Goal: Information Seeking & Learning: Learn about a topic

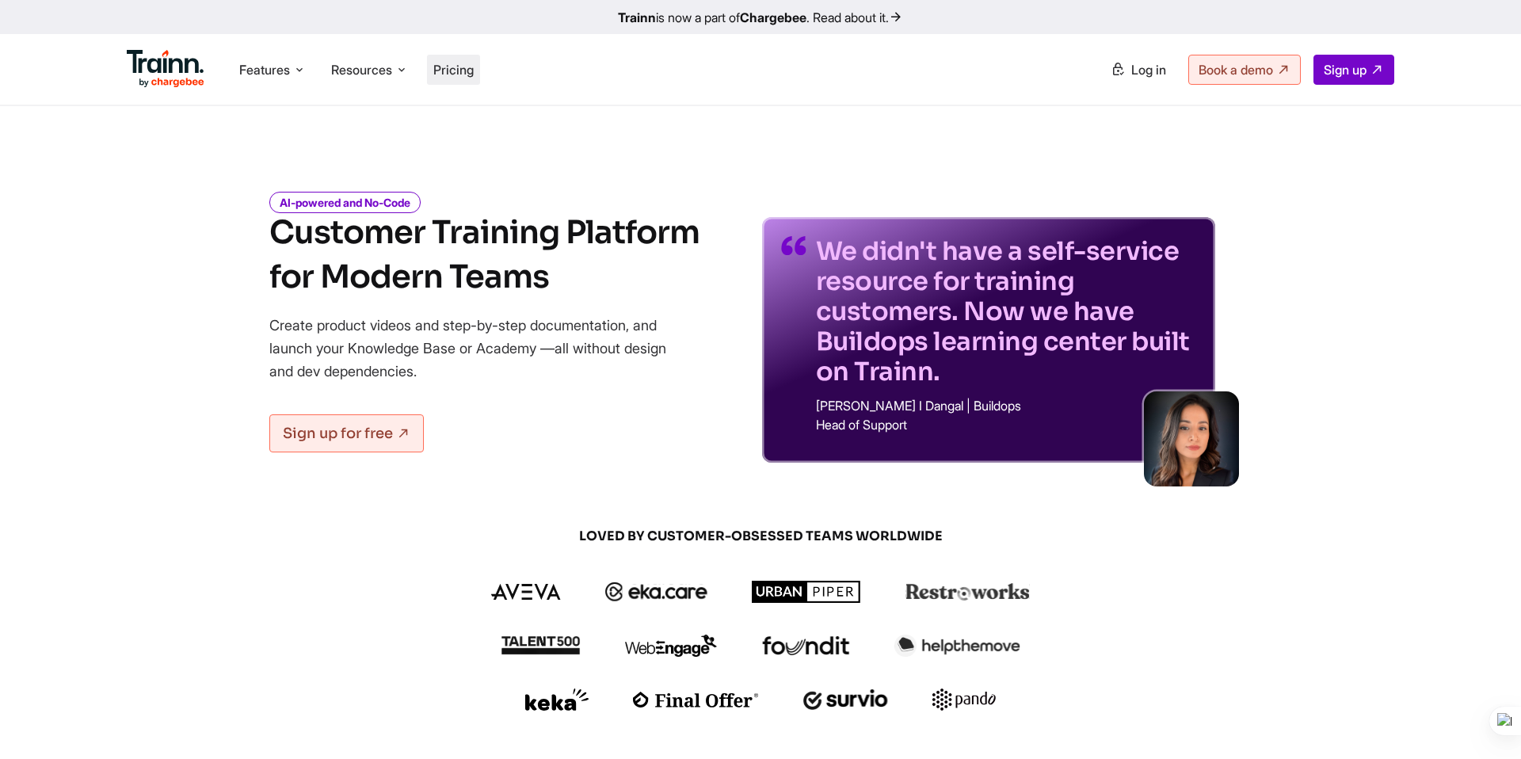
click at [480, 68] on li "Pricing" at bounding box center [453, 70] width 53 height 30
click at [452, 78] on li "Pricing" at bounding box center [453, 70] width 53 height 30
click at [464, 64] on span "Pricing" at bounding box center [453, 70] width 40 height 16
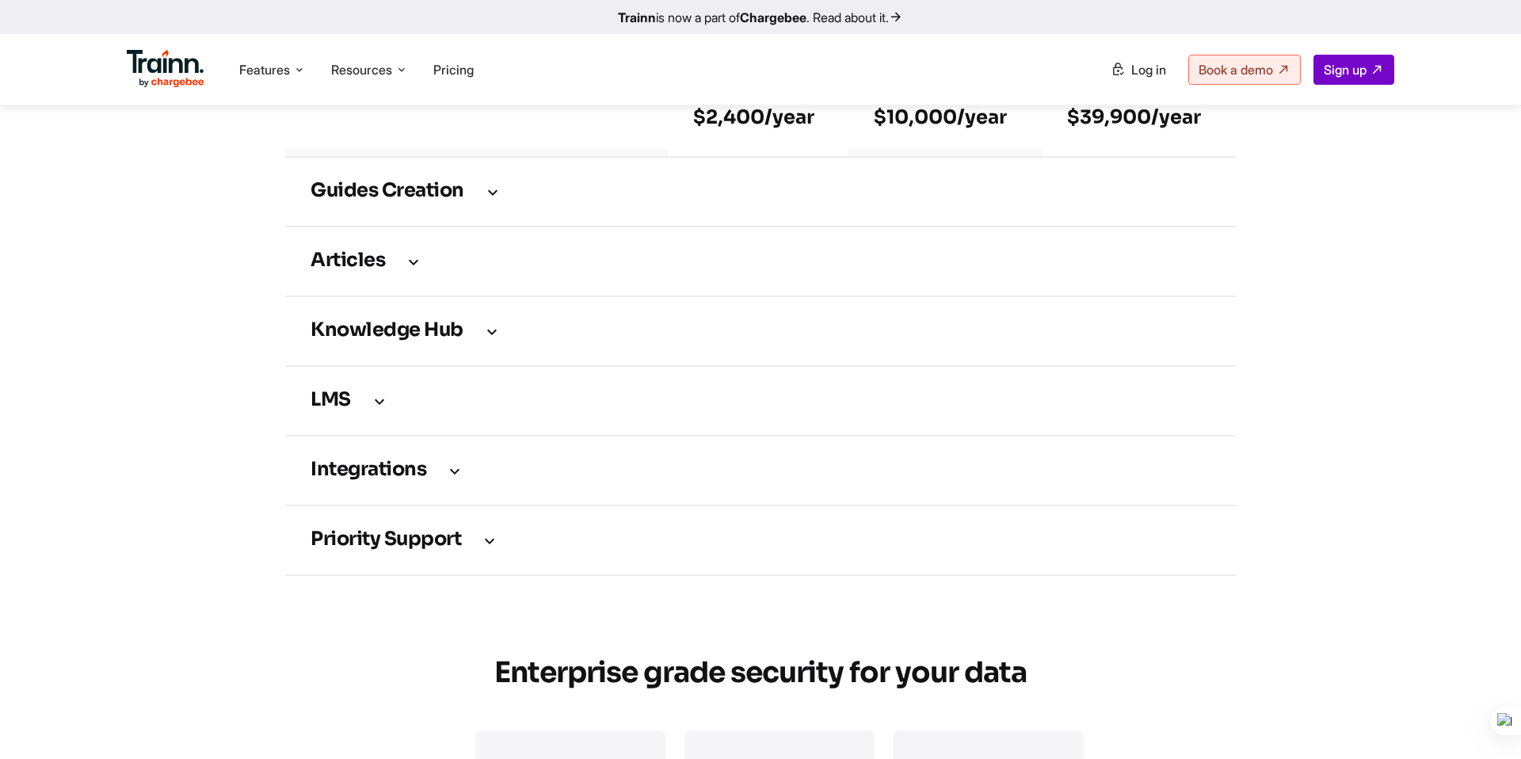
scroll to position [2257, 0]
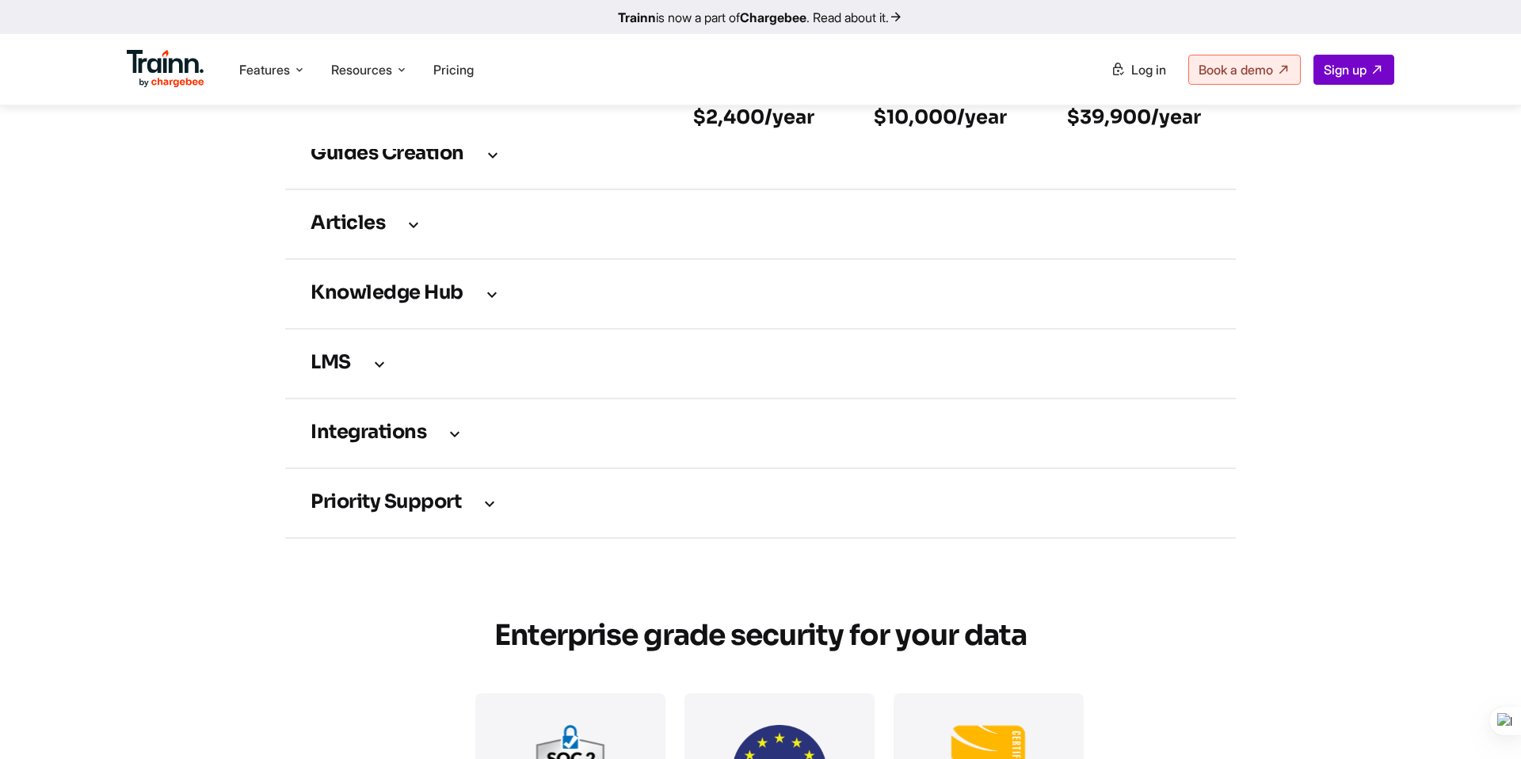
click at [434, 184] on td "Guides creation" at bounding box center [760, 155] width 950 height 70
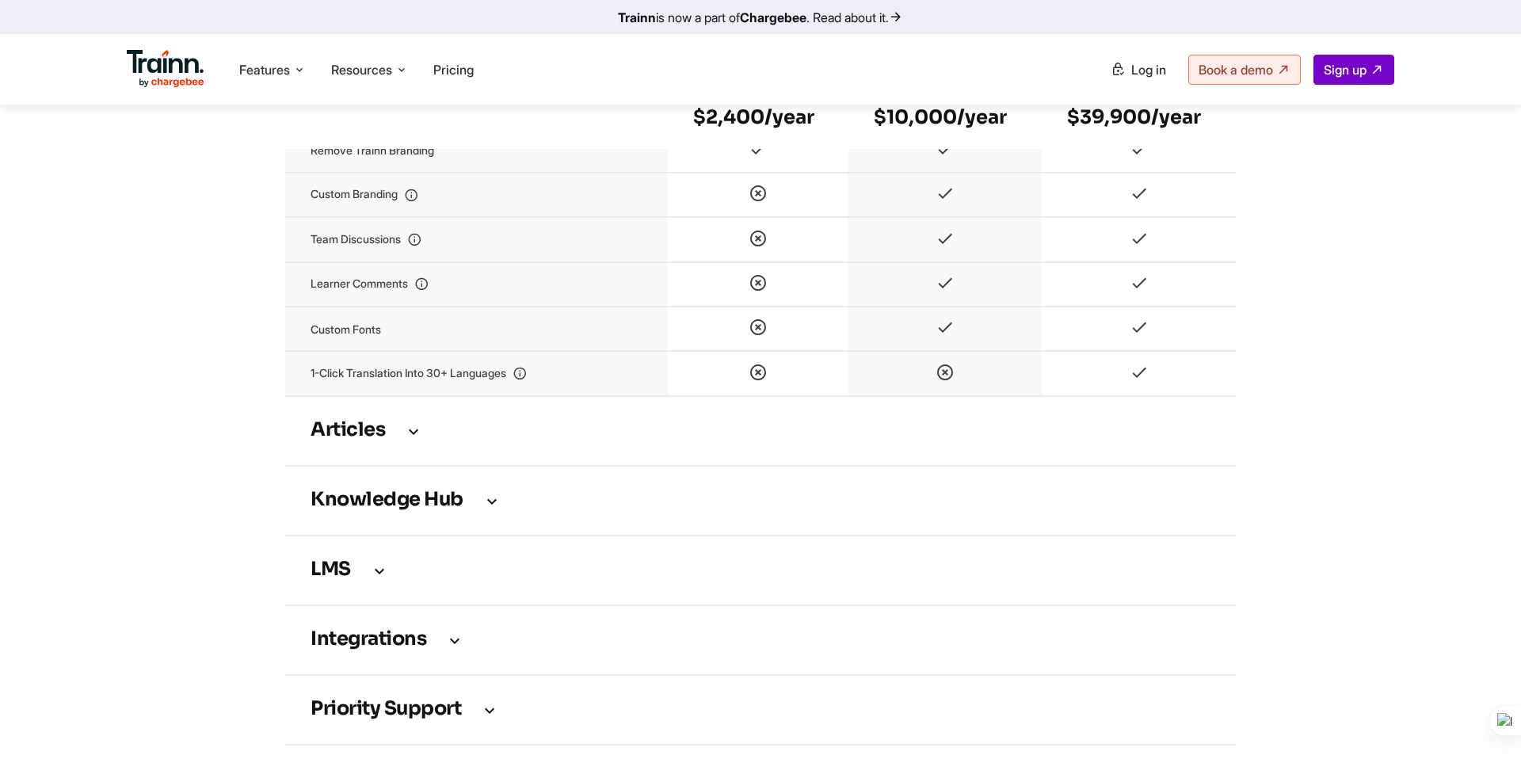
scroll to position [2873, 0]
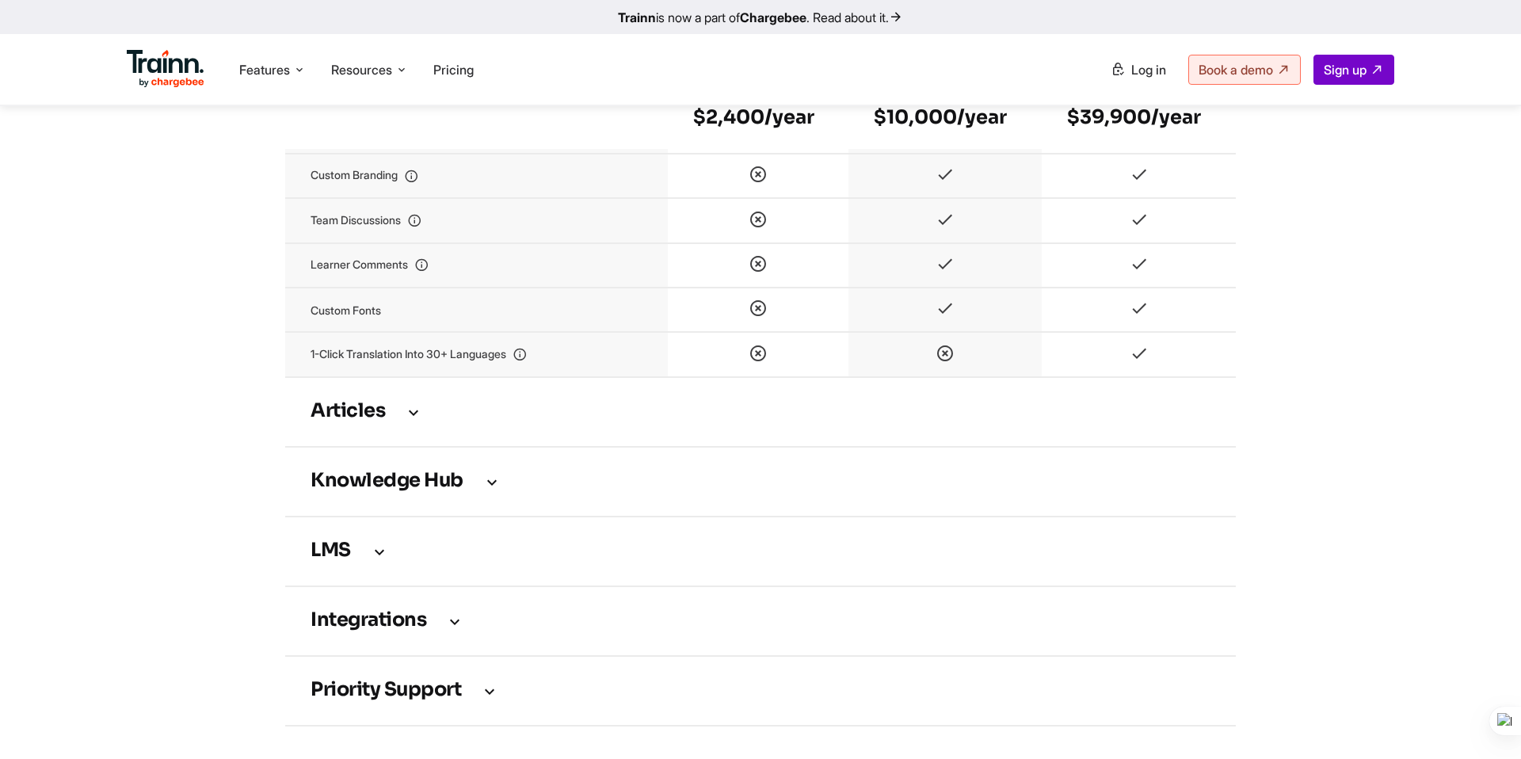
click at [361, 420] on h3 "Articles" at bounding box center [760, 411] width 900 height 17
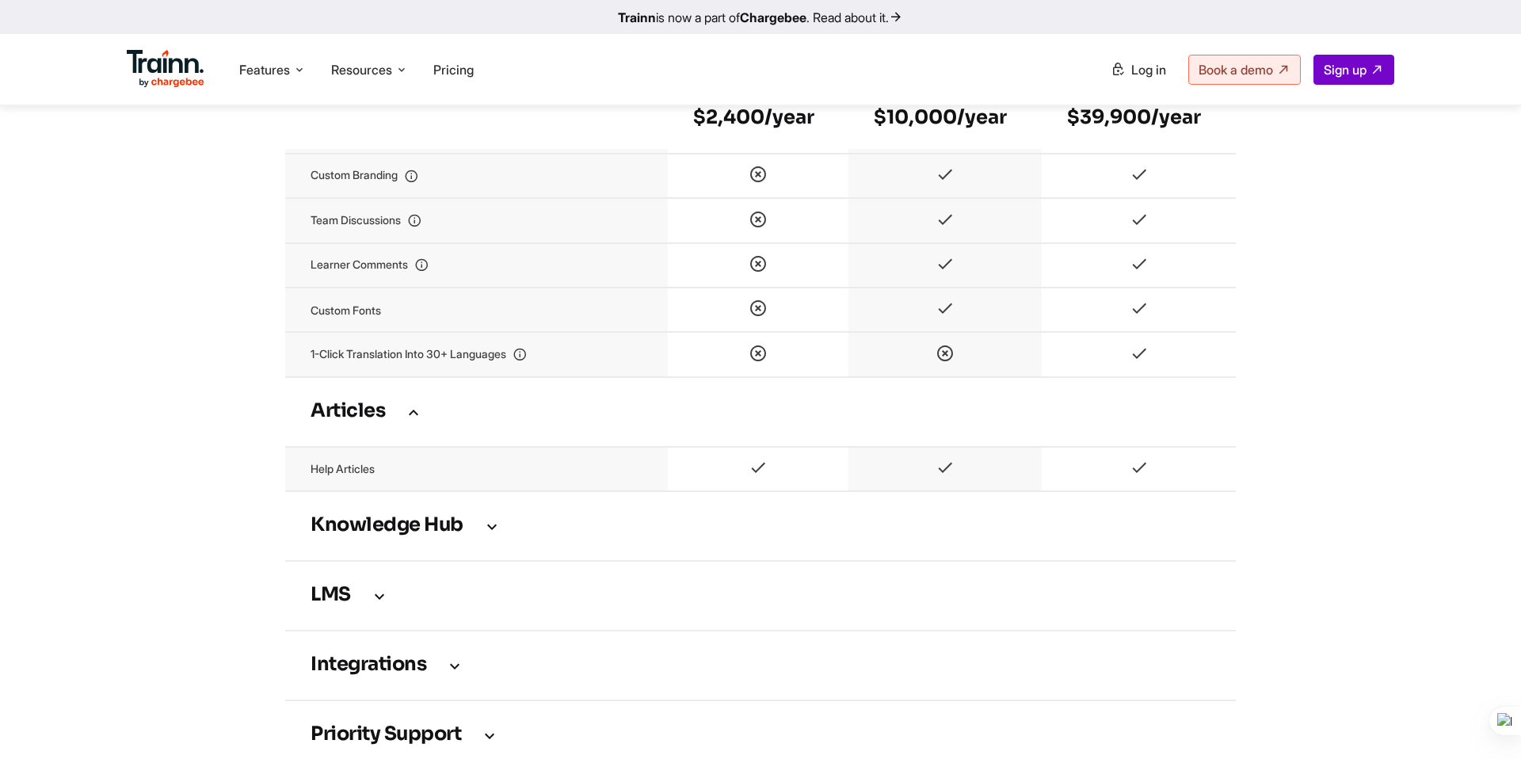
click at [420, 535] on h3 "Knowledge Hub" at bounding box center [760, 525] width 900 height 17
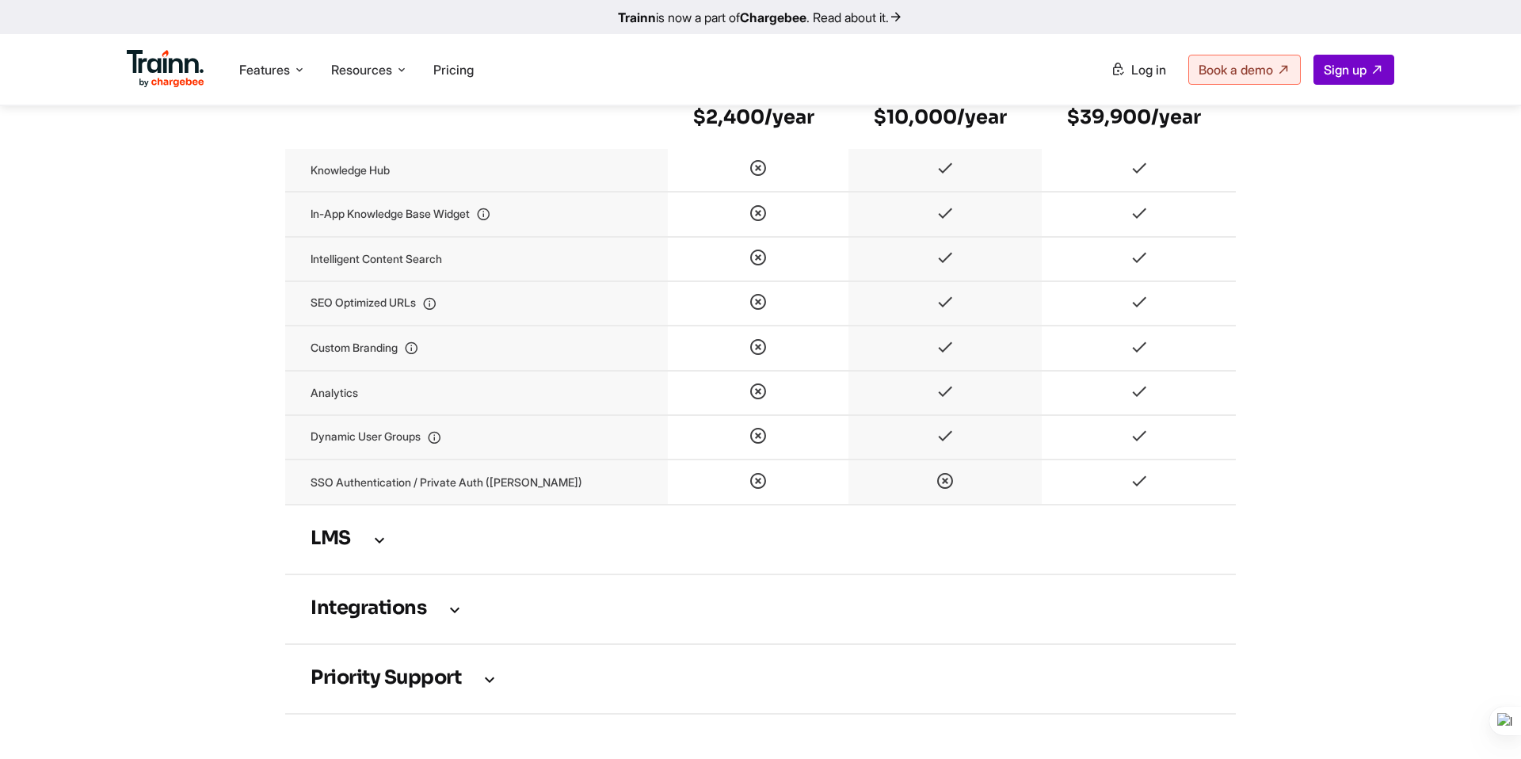
scroll to position [3329, 0]
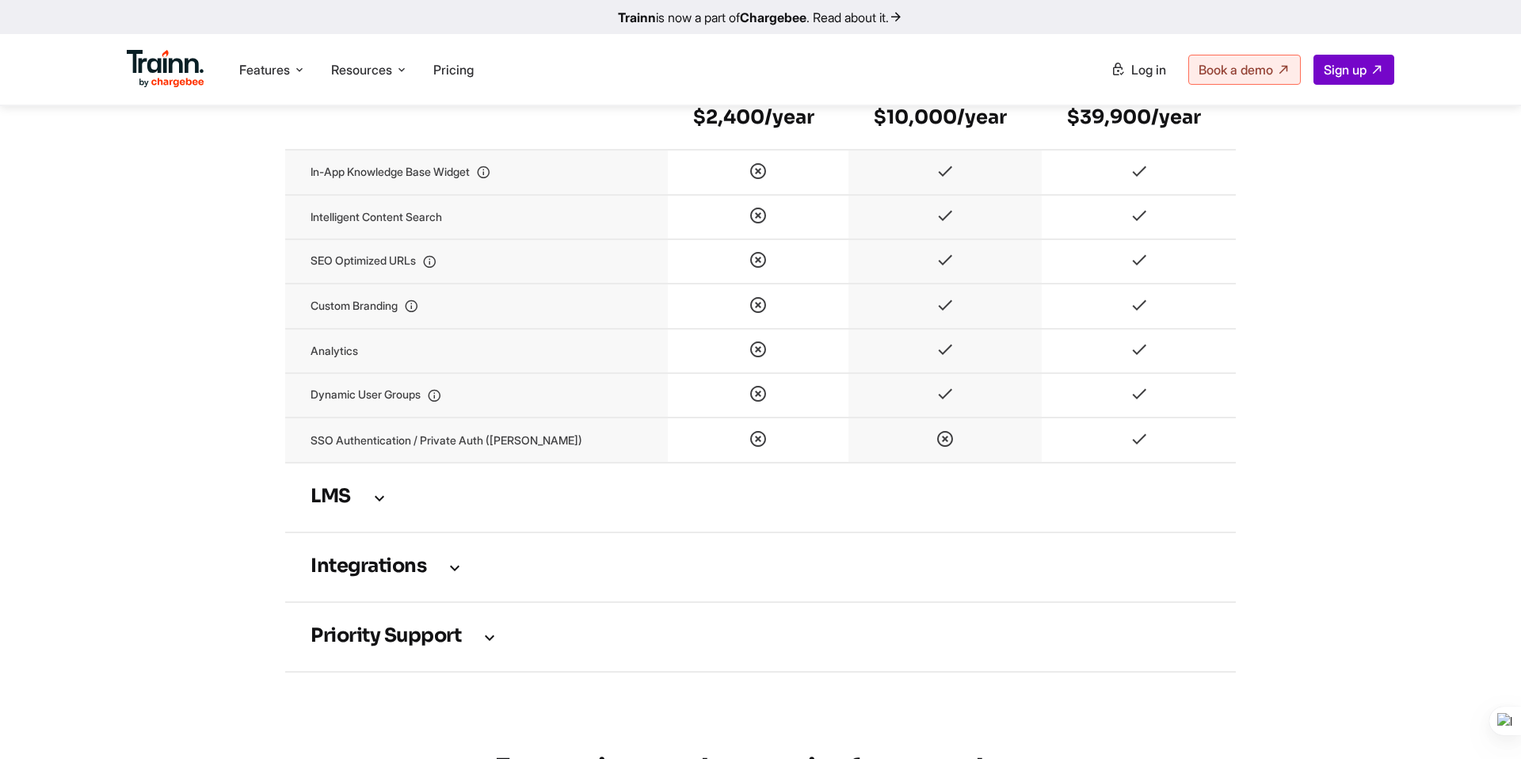
click at [346, 505] on h3 "LMS" at bounding box center [760, 497] width 900 height 17
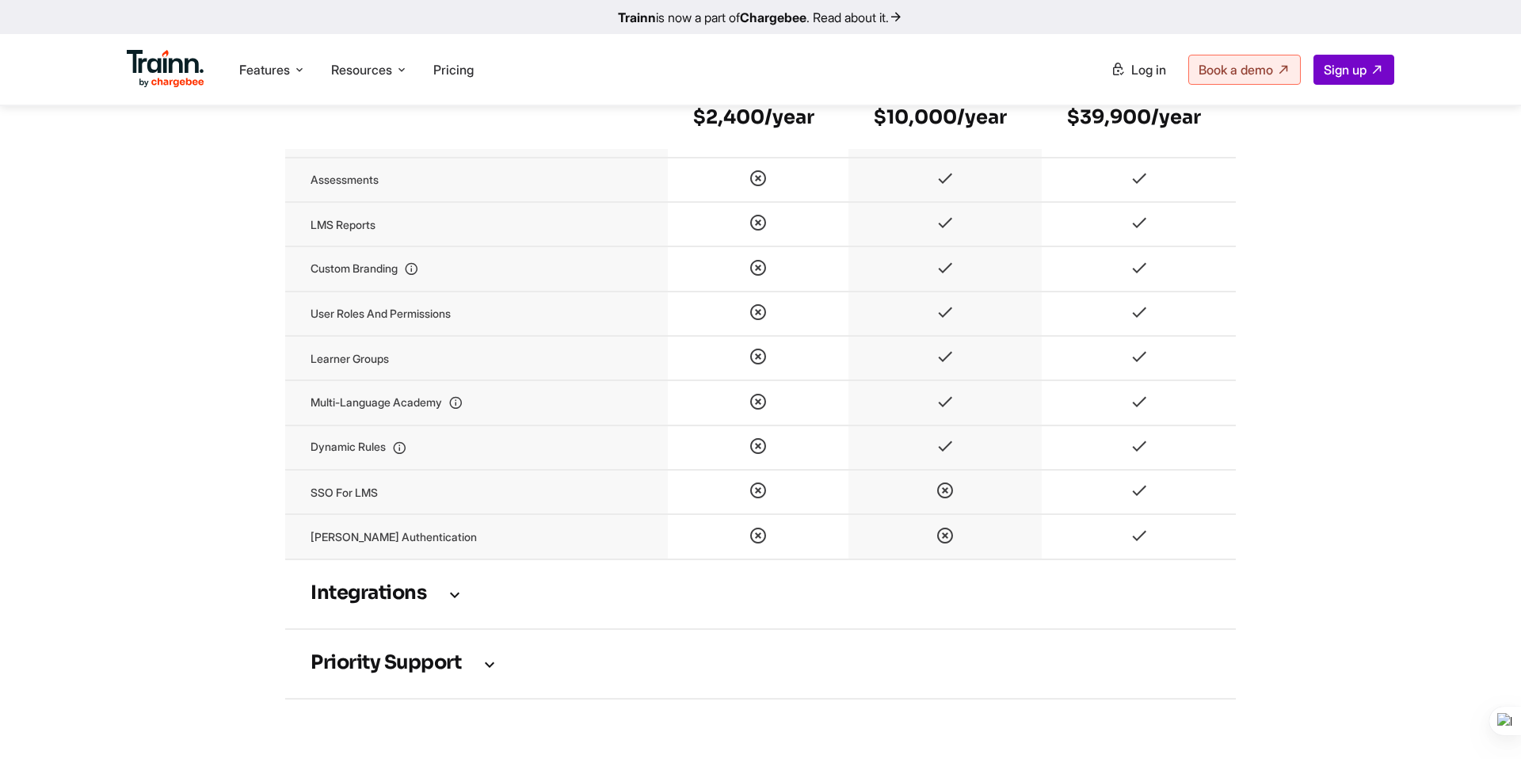
scroll to position [3853, 0]
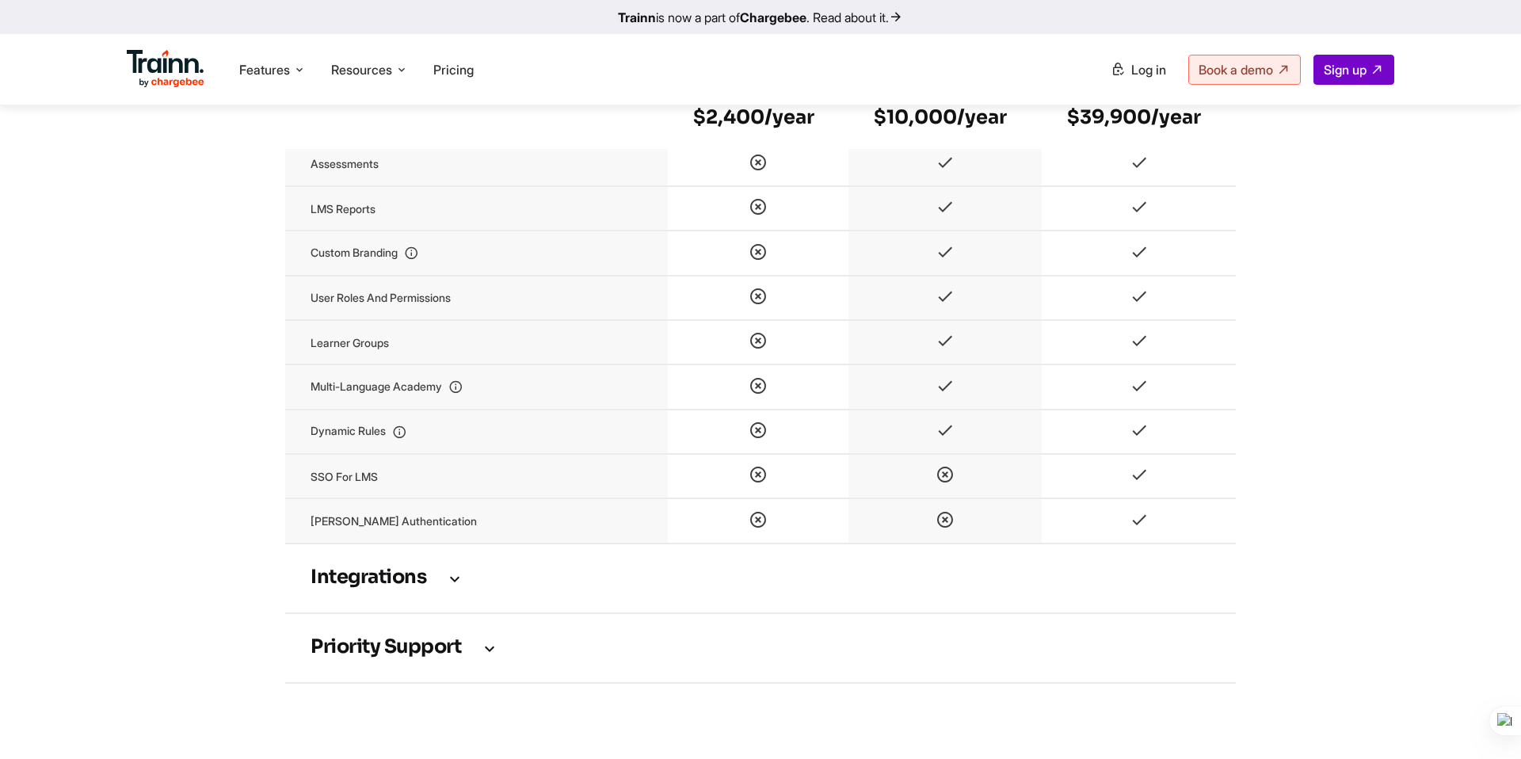
click at [402, 600] on td "Integrations" at bounding box center [760, 578] width 950 height 70
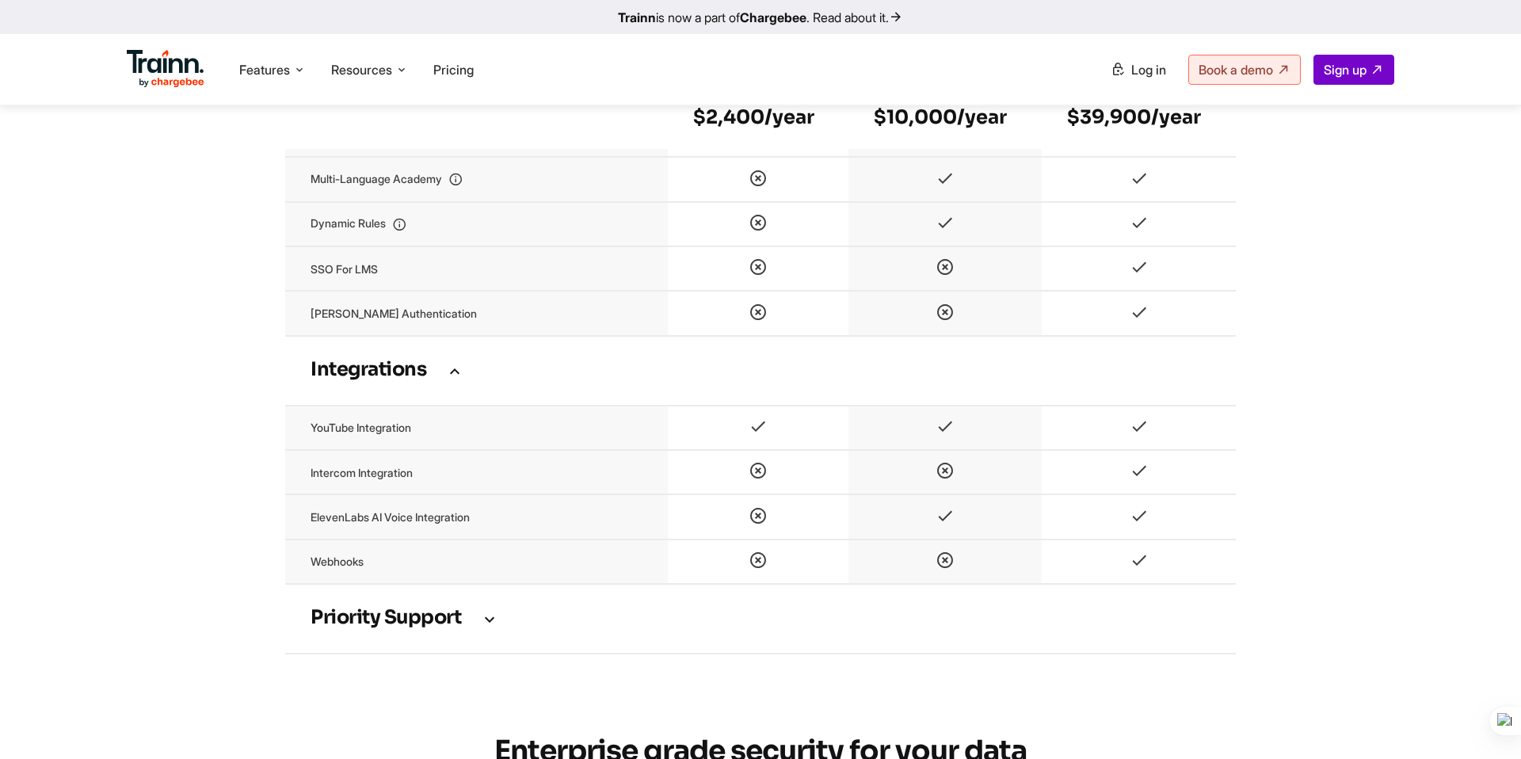
scroll to position [4132, 0]
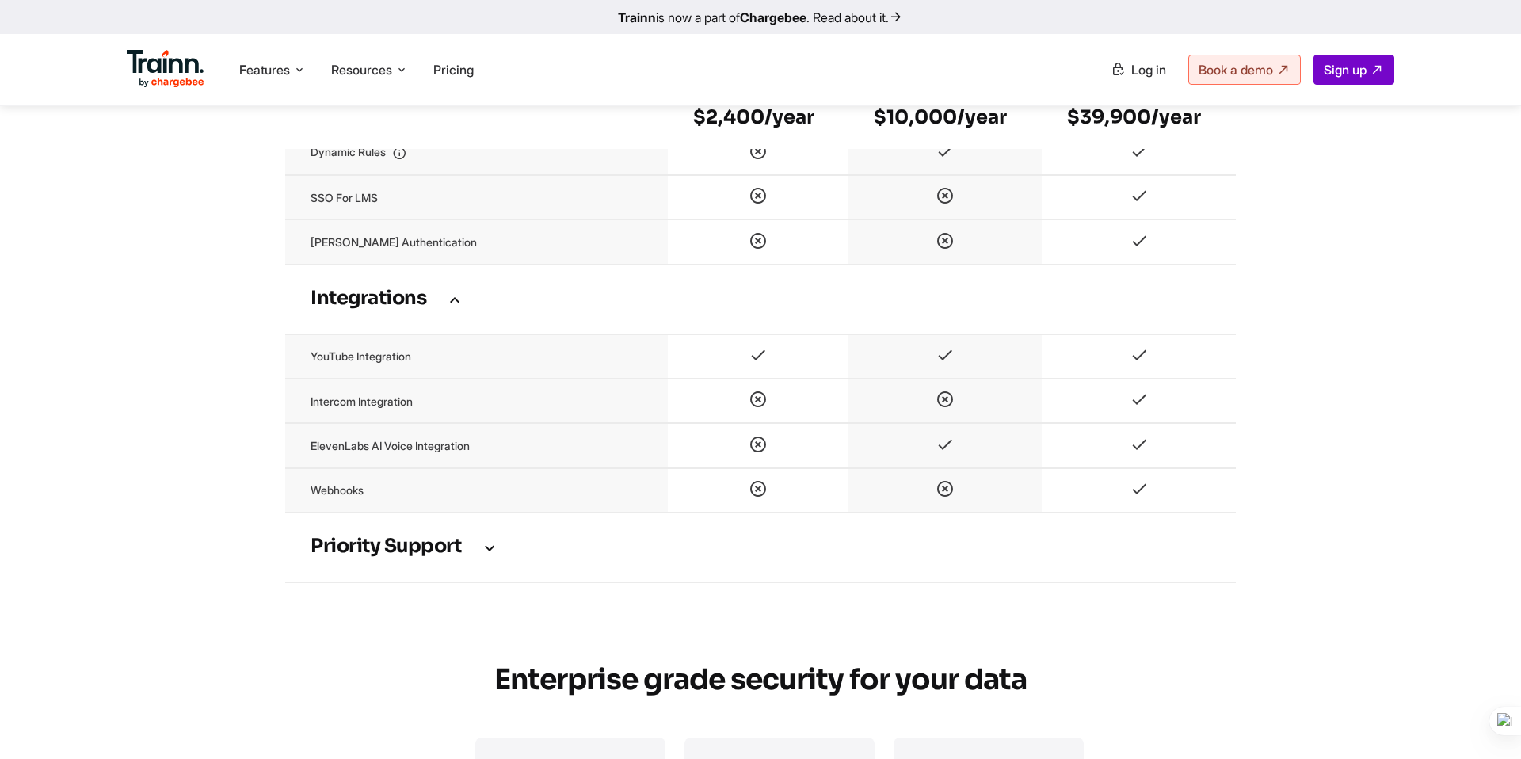
click at [401, 547] on h3 "Priority support" at bounding box center [760, 547] width 900 height 17
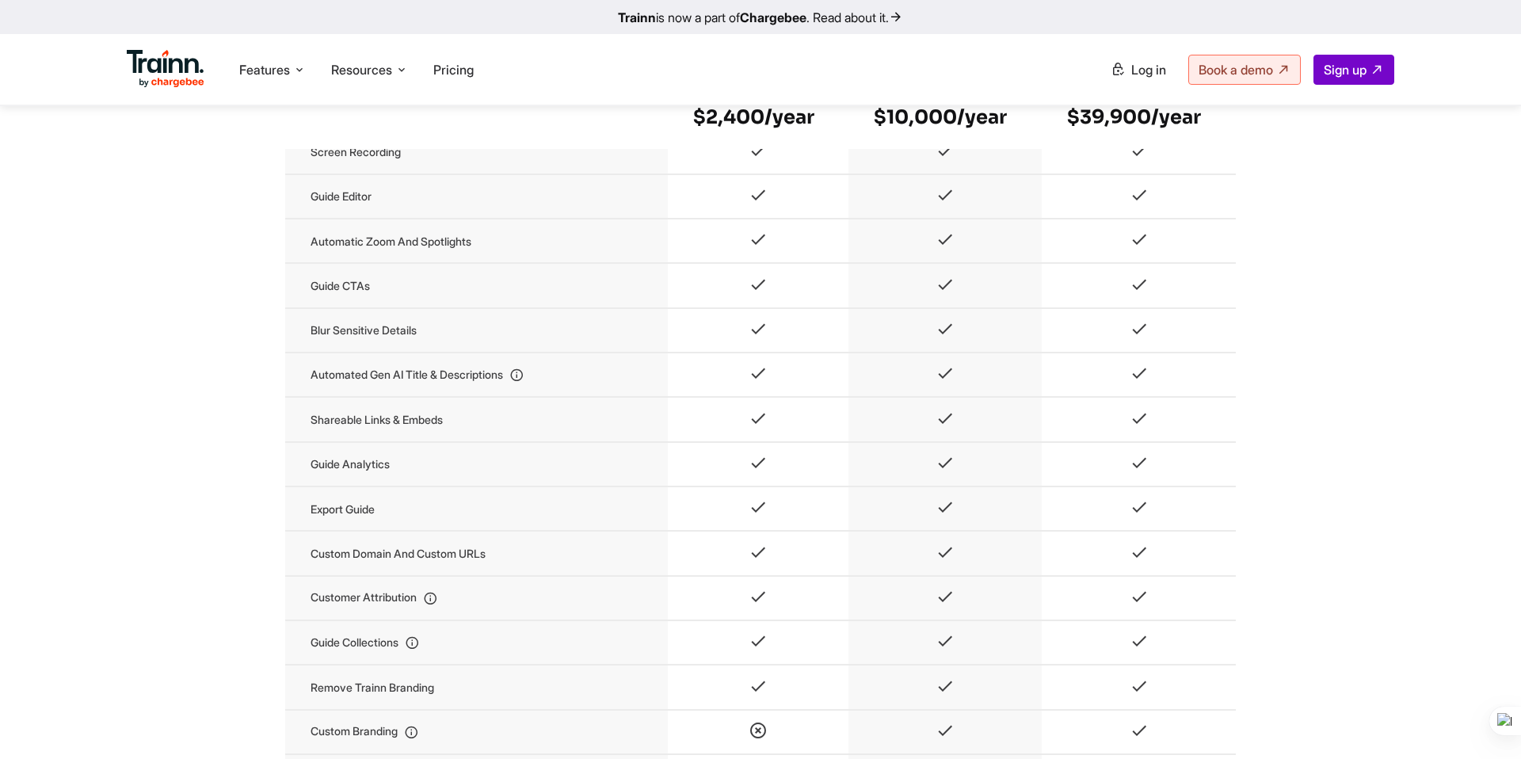
scroll to position [2316, 0]
drag, startPoint x: 310, startPoint y: 569, endPoint x: 520, endPoint y: 569, distance: 209.9
click at [520, 569] on td "Custom domain and custom URLs" at bounding box center [476, 554] width 383 height 44
copy td "Custom domain and custom URLs"
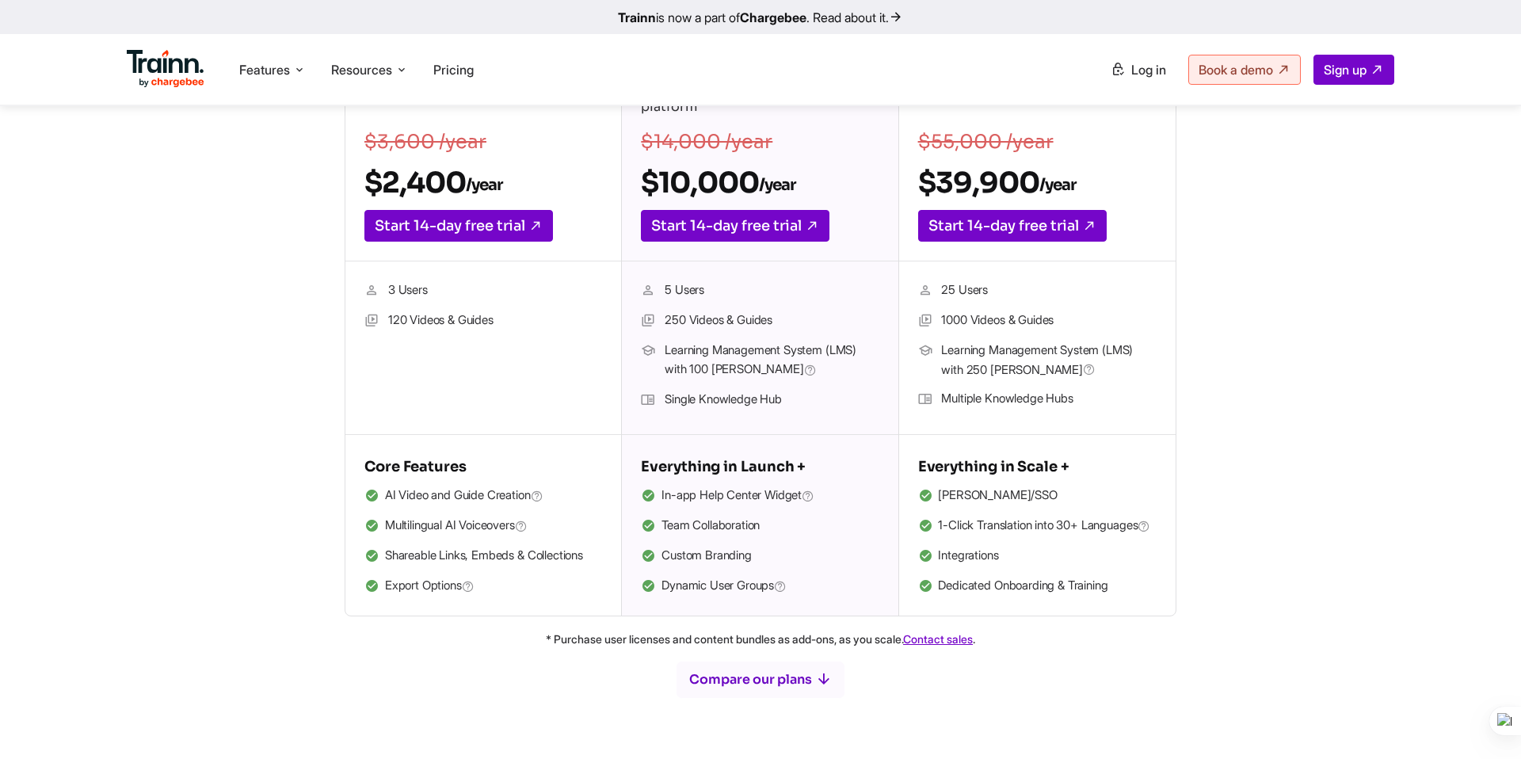
scroll to position [355, 0]
